Goal: Information Seeking & Learning: Check status

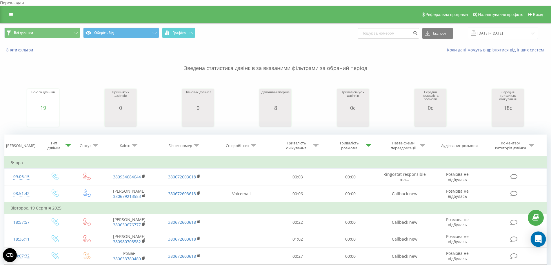
click at [544, 238] on div "Open Intercom Messenger" at bounding box center [538, 238] width 15 height 15
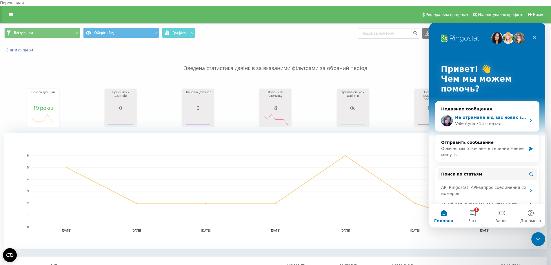
click at [477, 121] on div "• 15 ч назад" at bounding box center [489, 123] width 25 height 6
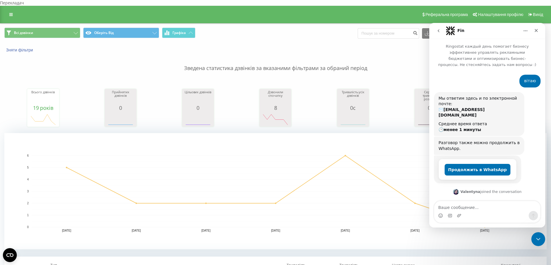
scroll to position [30, 0]
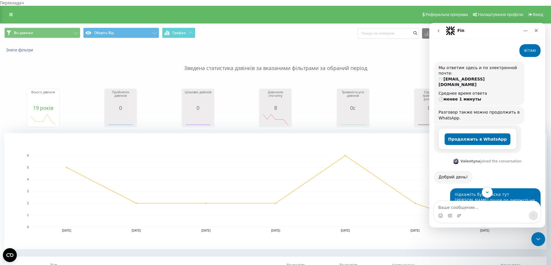
click at [486, 193] on icon "Scroll to bottom" at bounding box center [487, 191] width 5 height 5
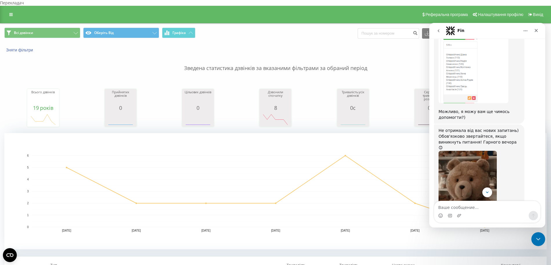
scroll to position [1653, 0]
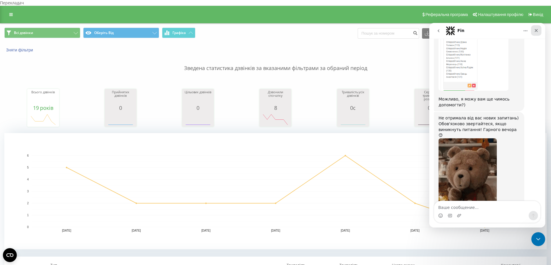
click at [537, 28] on icon "Закрыть" at bounding box center [536, 30] width 5 height 5
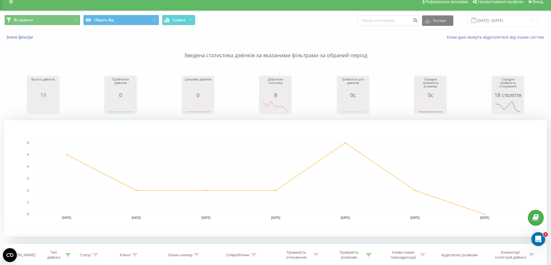
scroll to position [0, 0]
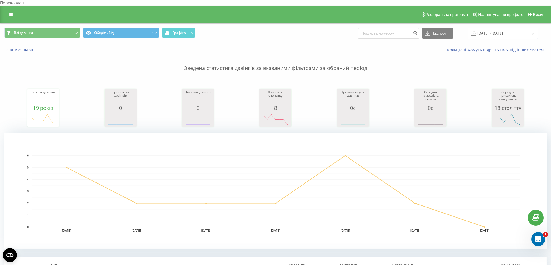
click at [14, 53] on p "Зведена статистика дзвінків за вказаними фільтрами за обраний період" at bounding box center [275, 62] width 543 height 19
click at [13, 48] on font "Зняти фільтри" at bounding box center [19, 50] width 27 height 5
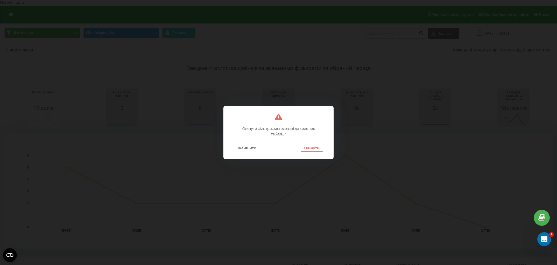
click at [306, 147] on font "Скинути" at bounding box center [312, 147] width 16 height 5
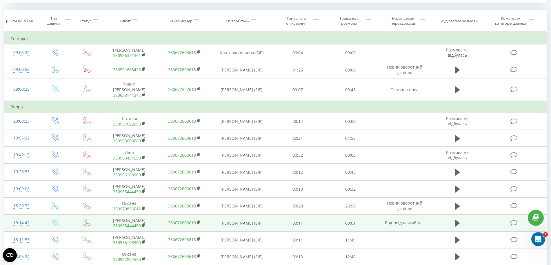
scroll to position [326, 0]
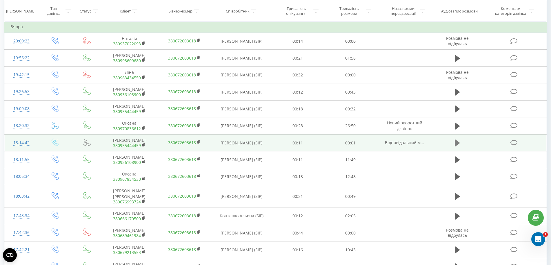
click at [454, 147] on button at bounding box center [457, 142] width 9 height 9
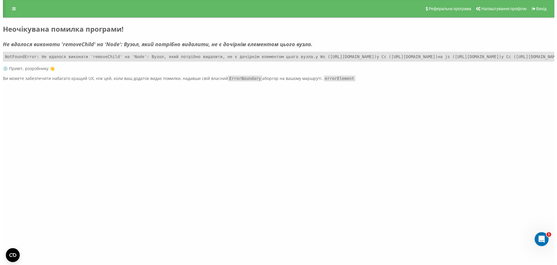
scroll to position [0, 0]
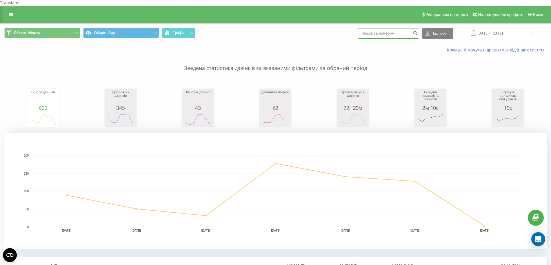
click at [389, 28] on input at bounding box center [389, 33] width 62 height 10
paste input "0 96 764 8898"
type input "0 96 764 8898"
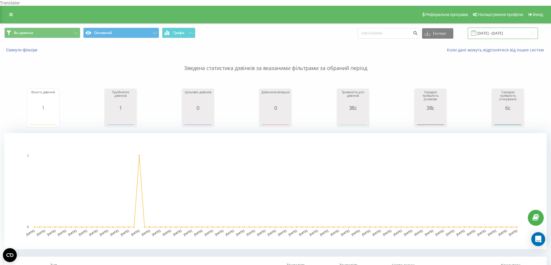
click at [503, 28] on input "21.05.2025 - 21.08.2025" at bounding box center [503, 33] width 70 height 11
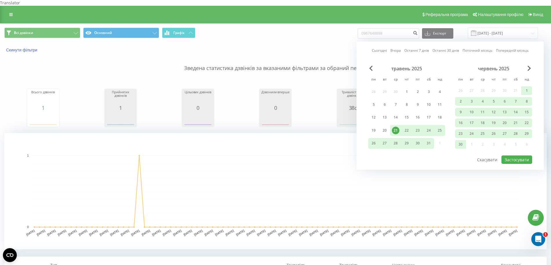
click at [339, 43] on div "Скинути фільтри Коли дані можуть відрізнятися вiд інших систем" at bounding box center [275, 50] width 551 height 14
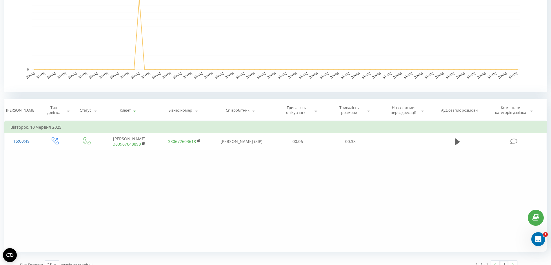
scroll to position [160, 0]
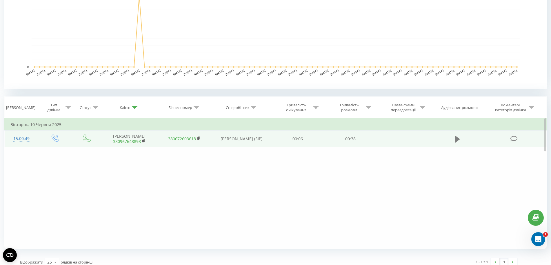
click at [455, 137] on button at bounding box center [457, 139] width 9 height 9
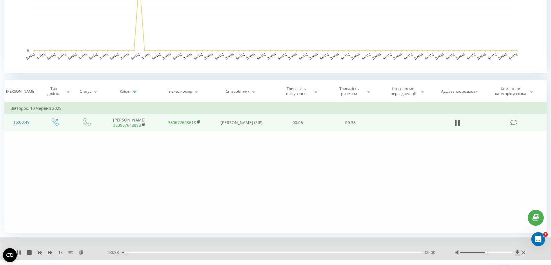
scroll to position [182, 0]
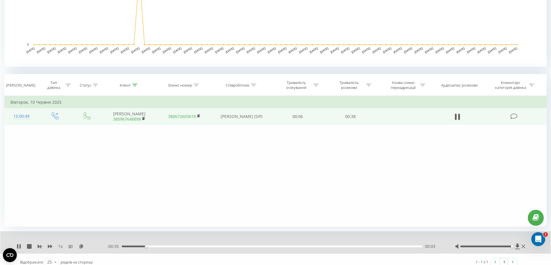
drag, startPoint x: 488, startPoint y: 239, endPoint x: 514, endPoint y: 244, distance: 26.6
click at [514, 244] on div "1 x - 00:35 00:03 00:03" at bounding box center [275, 242] width 551 height 22
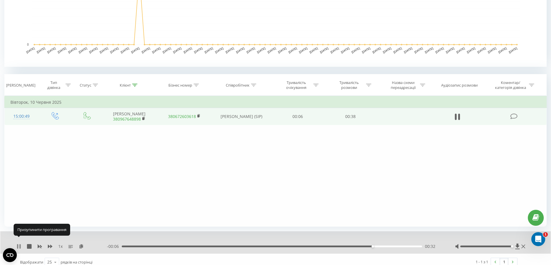
click at [20, 244] on icon at bounding box center [19, 246] width 1 height 5
click at [20, 244] on icon at bounding box center [19, 246] width 5 height 5
click at [20, 244] on icon at bounding box center [19, 246] width 1 height 5
click at [19, 244] on icon at bounding box center [18, 246] width 3 height 5
click at [19, 244] on icon at bounding box center [19, 246] width 5 height 5
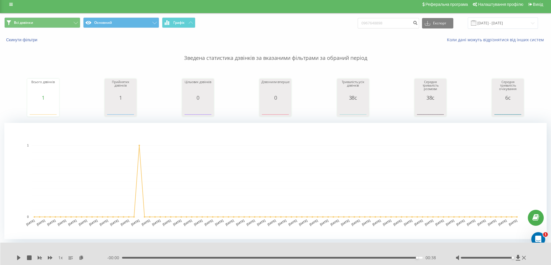
scroll to position [0, 0]
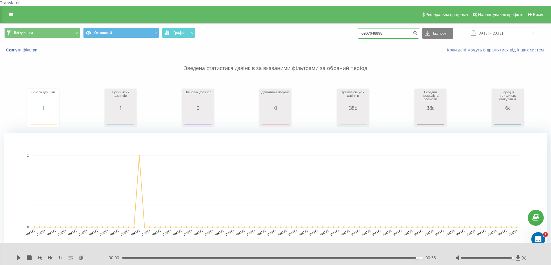
click at [394, 29] on input "0967648898" at bounding box center [389, 33] width 62 height 10
click at [19, 53] on p "Зведена статистика дзвінків за вказаними фільтрами за обраний період" at bounding box center [275, 62] width 543 height 19
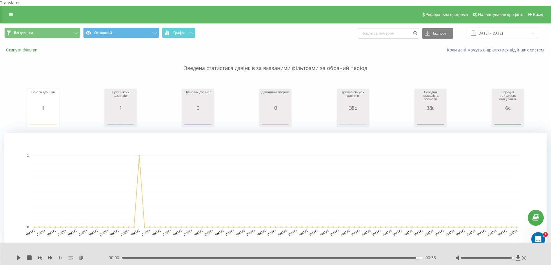
click at [17, 47] on button "Скинути фільтри" at bounding box center [22, 49] width 36 height 5
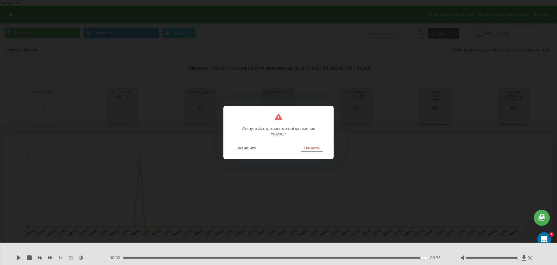
click at [308, 148] on button "Скинути" at bounding box center [312, 148] width 22 height 8
